Goal: Find contact information: Obtain details needed to contact an individual or organization

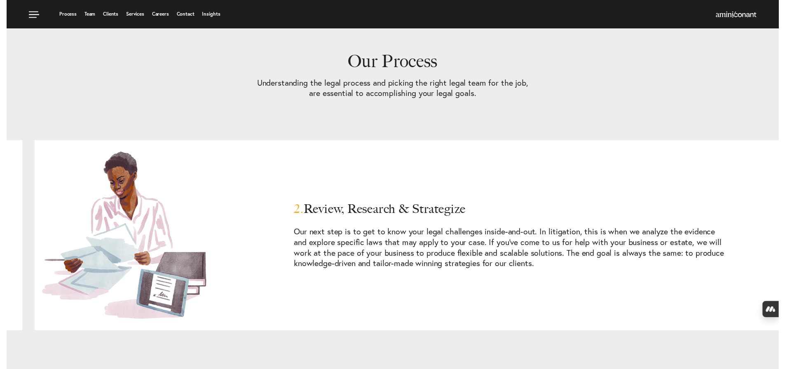
scroll to position [714, 0]
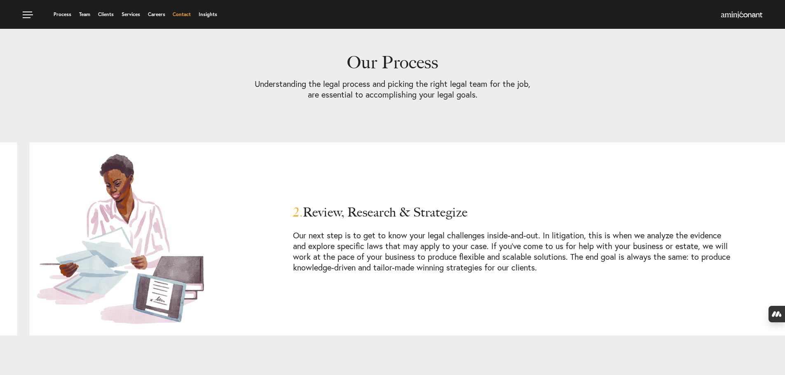
click at [187, 13] on link "Contact" at bounding box center [182, 14] width 18 height 5
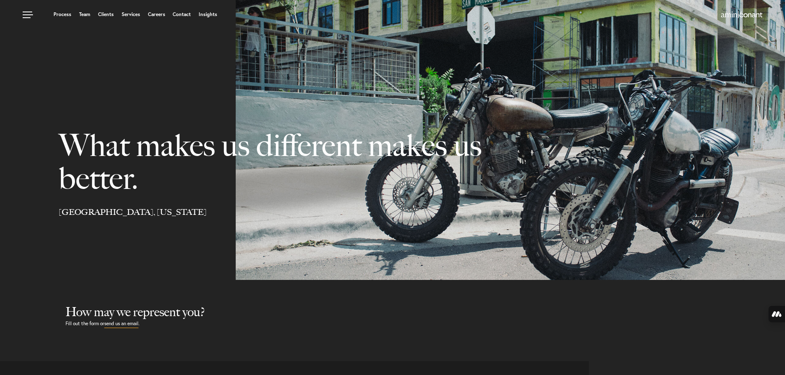
select select "Austin"
select select "Business and Civil Litigation"
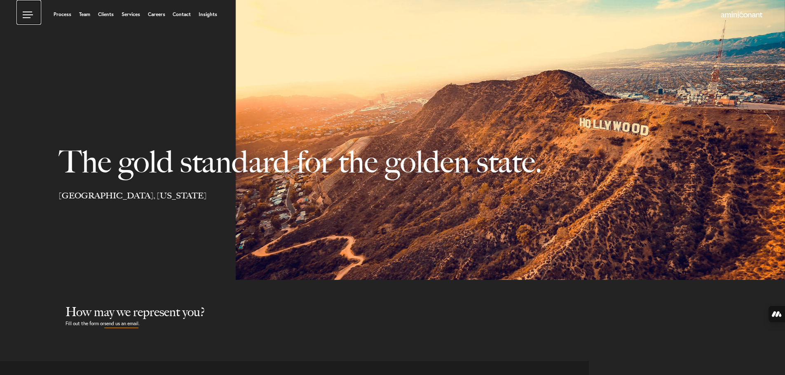
click at [32, 13] on link at bounding box center [28, 12] width 25 height 25
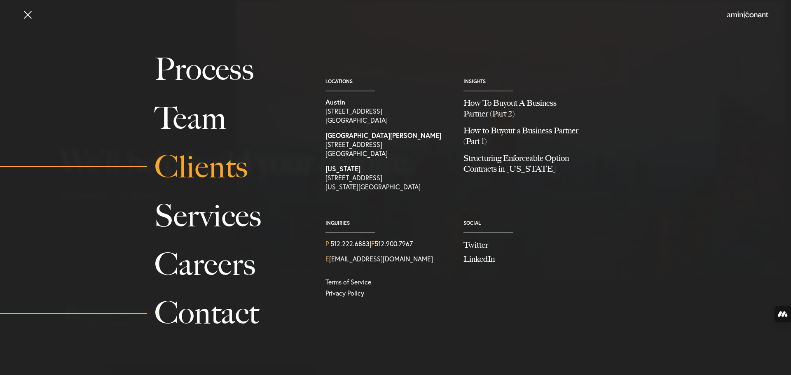
click at [222, 169] on link "Clients" at bounding box center [231, 167] width 152 height 49
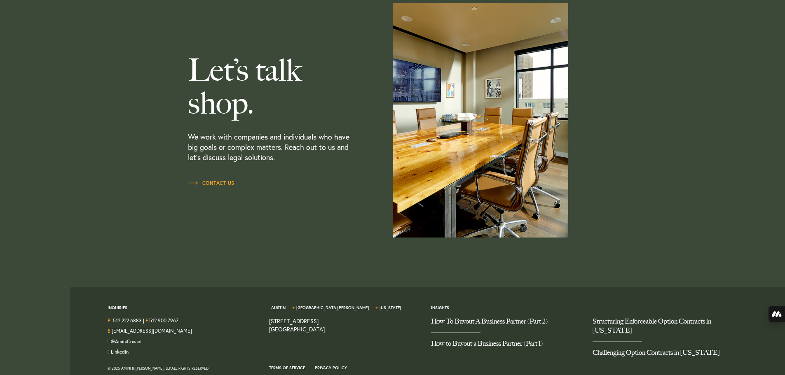
scroll to position [945, 0]
